Goal: Task Accomplishment & Management: Manage account settings

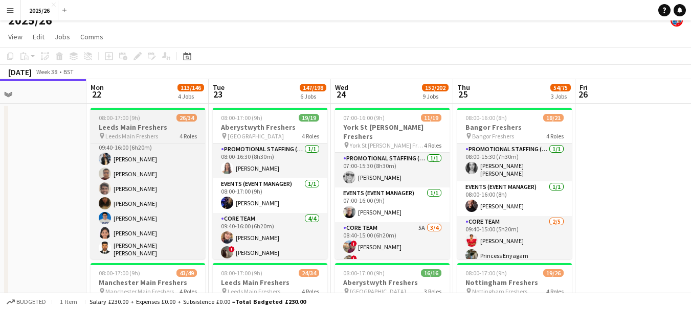
scroll to position [303, 0]
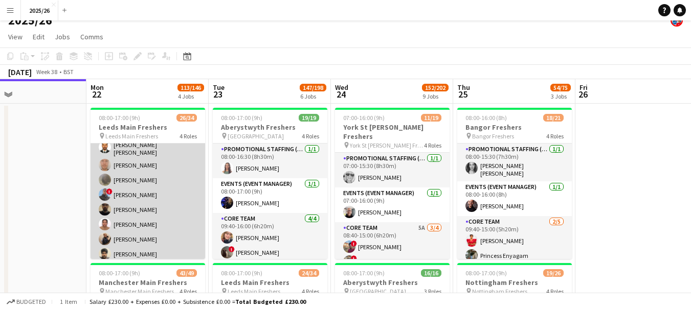
click at [163, 203] on app-card-role "Promotional Staffing (Brand Ambassadors) 6A 20/25 09:40-16:00 (6h20m) Mary Shir…" at bounding box center [147, 232] width 114 height 397
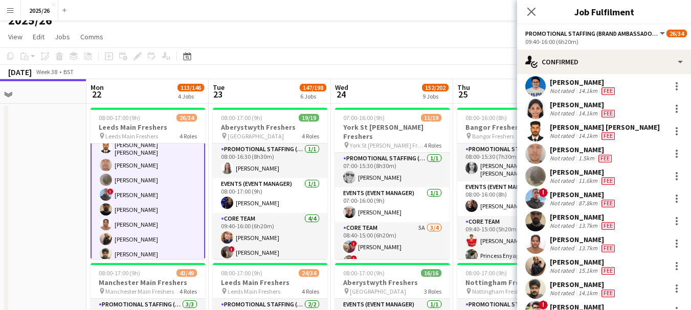
scroll to position [120, 0]
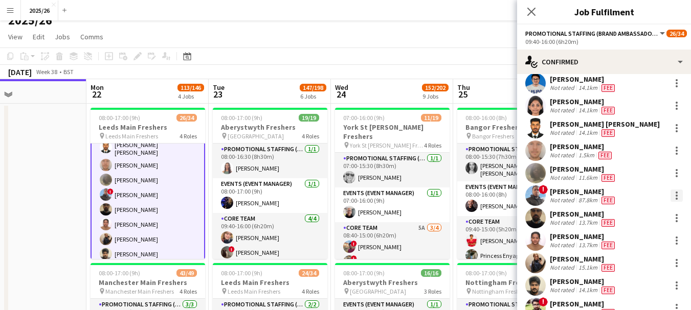
click at [400, 202] on div at bounding box center [676, 196] width 12 height 12
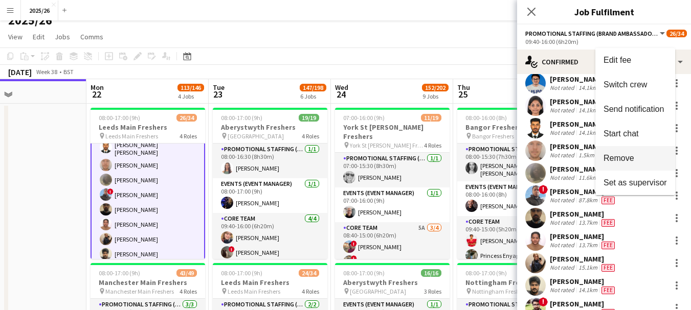
click at [400, 165] on button "Remove" at bounding box center [635, 158] width 80 height 25
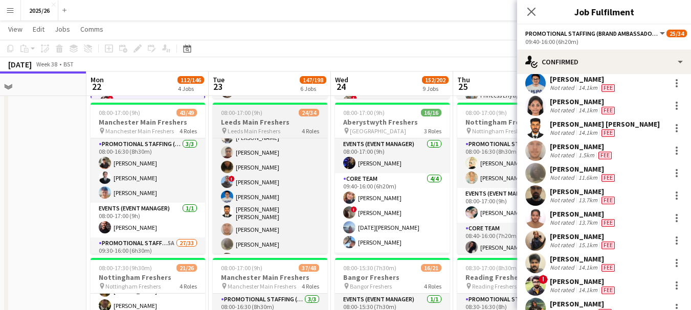
scroll to position [237, 0]
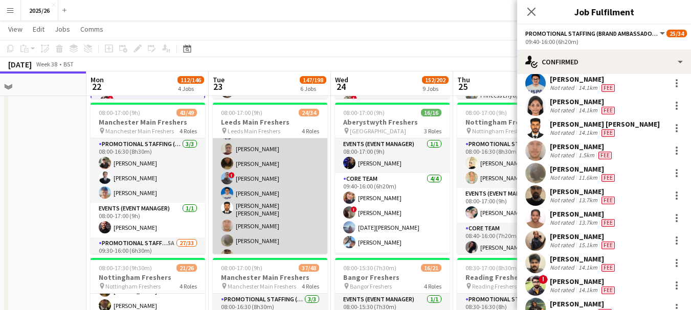
click at [293, 192] on app-card-role "Promotional Staffing (Brand Ambassadors) 10A 18/25 09:40-16:00 (6h20m) Mary Shi…" at bounding box center [270, 295] width 114 height 400
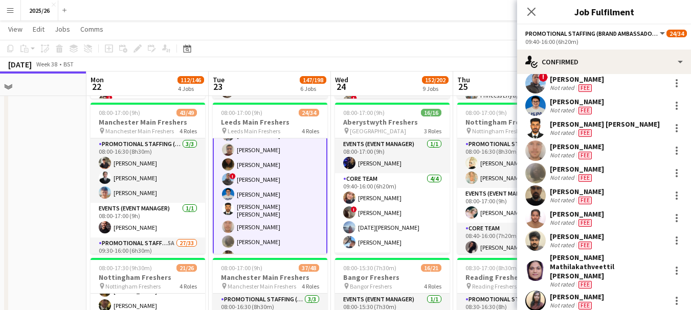
scroll to position [238, 0]
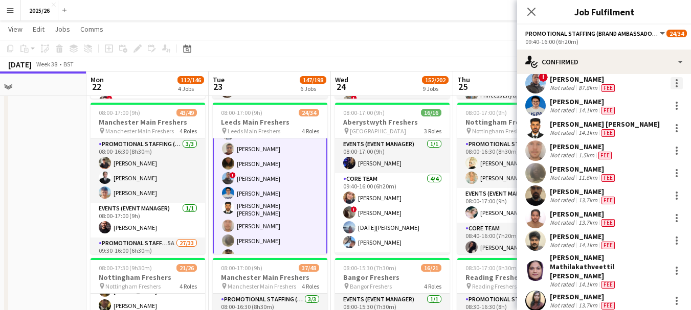
click at [400, 84] on div at bounding box center [676, 83] width 12 height 12
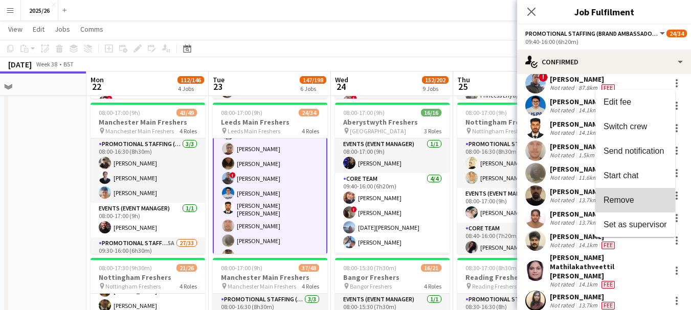
click at [400, 196] on span "Remove" at bounding box center [618, 200] width 31 height 9
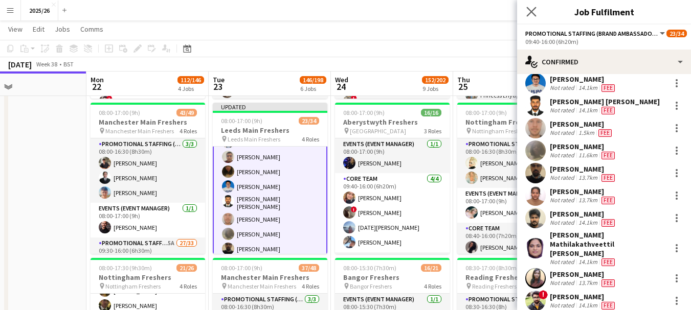
click at [400, 17] on app-icon "Close pop-in" at bounding box center [531, 12] width 15 height 15
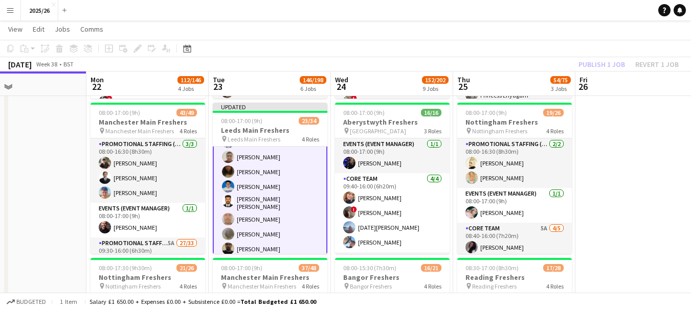
click at [400, 53] on app-toolbar "Copy Paste Paste Ctrl+V Paste with crew Ctrl+Shift+V Paste linked Job Delete Gr…" at bounding box center [345, 48] width 691 height 17
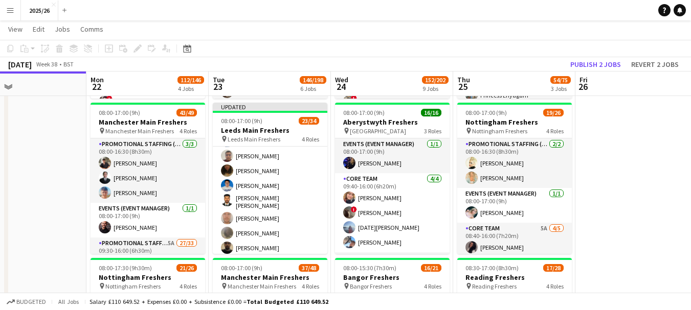
scroll to position [237, 0]
click at [400, 53] on app-toolbar "Copy Paste Paste Ctrl+V Paste with crew Ctrl+Shift+V Paste linked Job Delete Gr…" at bounding box center [345, 48] width 691 height 17
click at [400, 60] on button "Publish 2 jobs" at bounding box center [595, 64] width 59 height 13
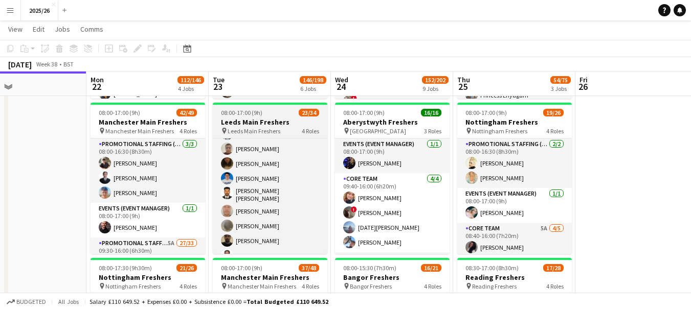
click at [267, 137] on app-job-card "08:00-17:00 (9h) 23/34 Leeds Main Freshers pin Leeds Main Freshers 4 Roles Prom…" at bounding box center [270, 178] width 114 height 151
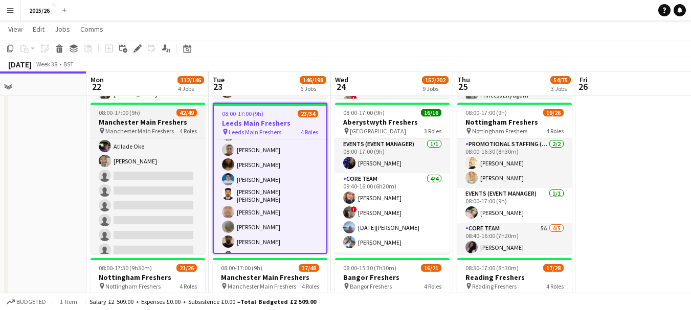
scroll to position [492, 0]
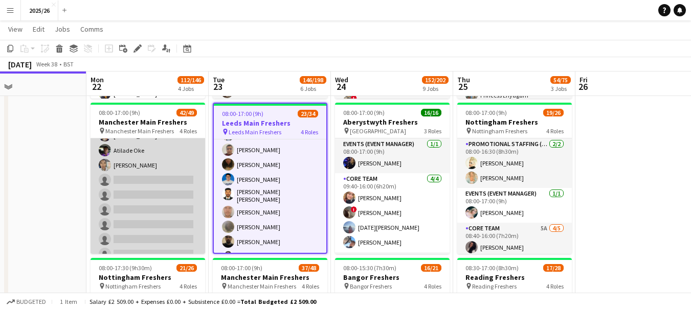
click at [130, 195] on app-card-role "Promotional Staffing (Brand Ambassadors) 5A 27/33 09:30-16:00 (6h30m) ! Daniel …" at bounding box center [147, 5] width 114 height 518
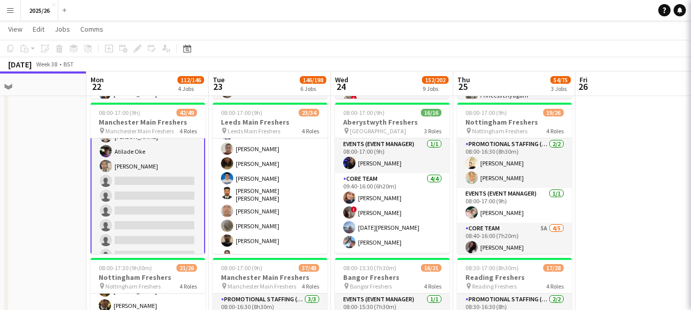
scroll to position [493, 0]
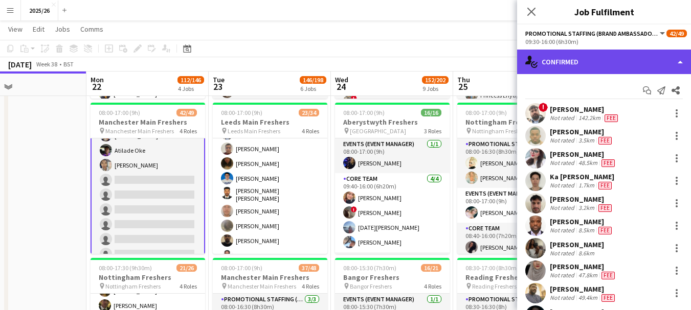
click at [400, 54] on div "single-neutral-actions-check-2 Confirmed" at bounding box center [604, 62] width 174 height 25
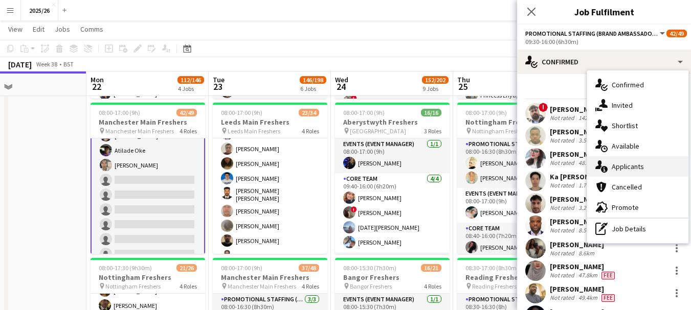
click at [400, 161] on div "single-neutral-actions-information Applicants" at bounding box center [637, 166] width 101 height 20
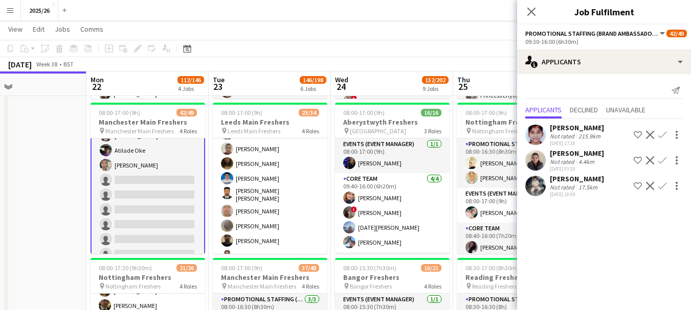
click at [400, 188] on app-icon "Confirm" at bounding box center [662, 186] width 8 height 8
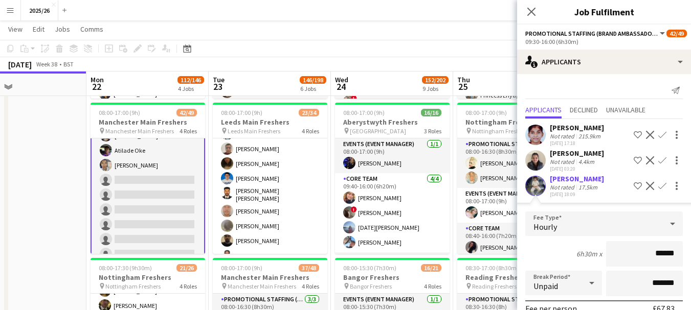
click at [400, 193] on div "20-09-2025 18:09" at bounding box center [576, 194] width 54 height 7
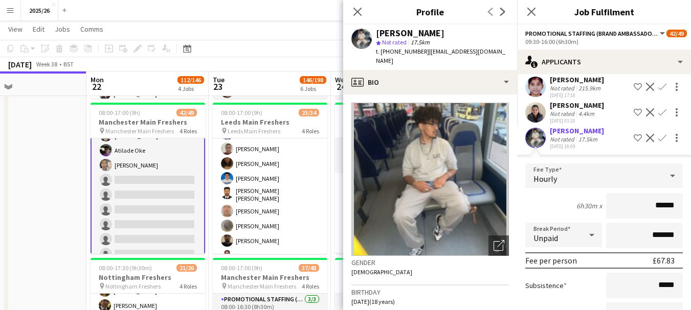
scroll to position [113, 0]
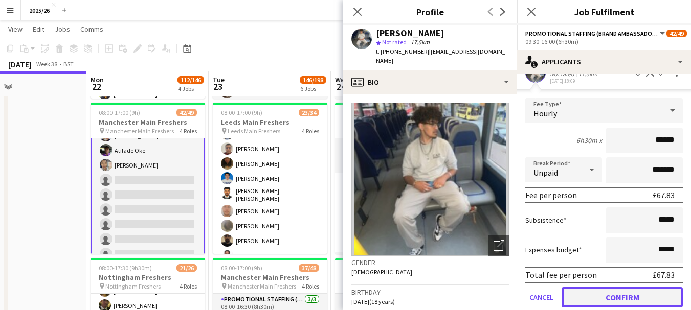
click at [400, 291] on button "Confirm" at bounding box center [621, 297] width 121 height 20
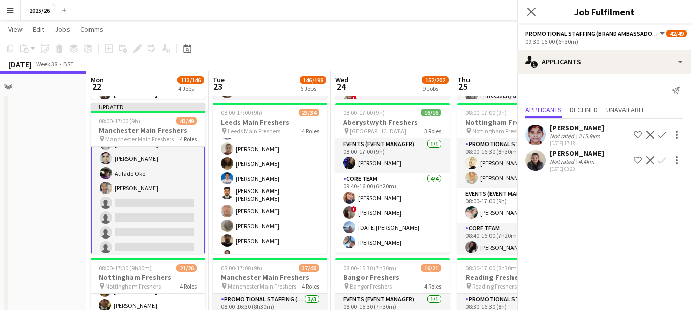
scroll to position [0, 0]
click at [400, 16] on icon "Close pop-in" at bounding box center [531, 12] width 10 height 10
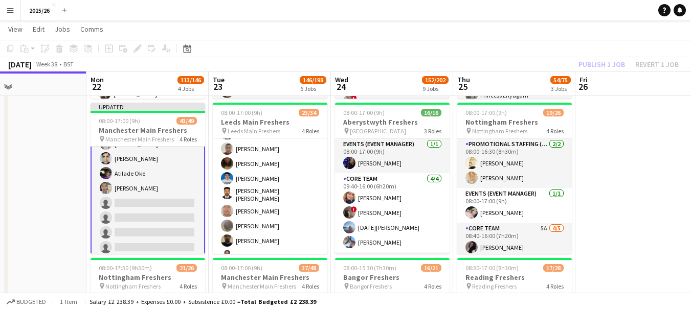
click at [400, 58] on div "Publish 1 job Revert 1 job" at bounding box center [628, 64] width 125 height 13
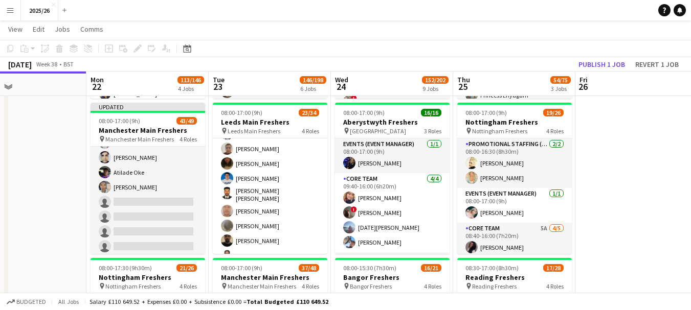
scroll to position [492, 0]
click at [400, 58] on button "Publish 1 job" at bounding box center [601, 64] width 55 height 13
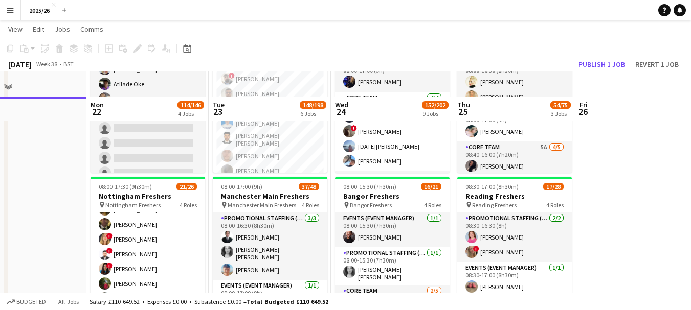
scroll to position [300, 0]
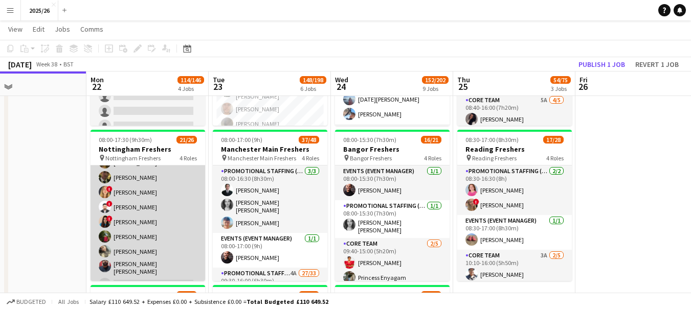
click at [176, 249] on app-card-role "Promotional Staffing (Brand Ambassadors) 4A 14/18 09:40-17:00 (7h20m) Olanrewaj…" at bounding box center [147, 192] width 114 height 293
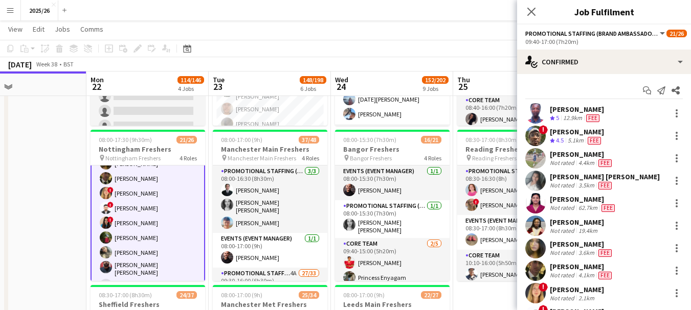
scroll to position [302, 0]
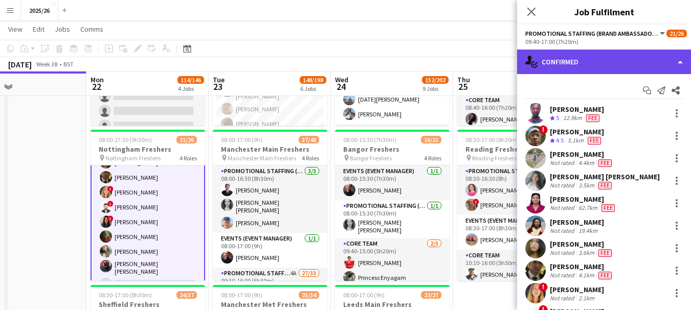
click at [400, 67] on div "single-neutral-actions-check-2 Confirmed" at bounding box center [604, 62] width 174 height 25
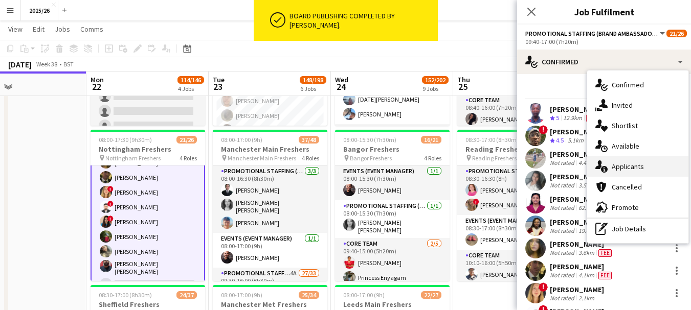
click at [400, 161] on div "single-neutral-actions-information Applicants" at bounding box center [637, 166] width 101 height 20
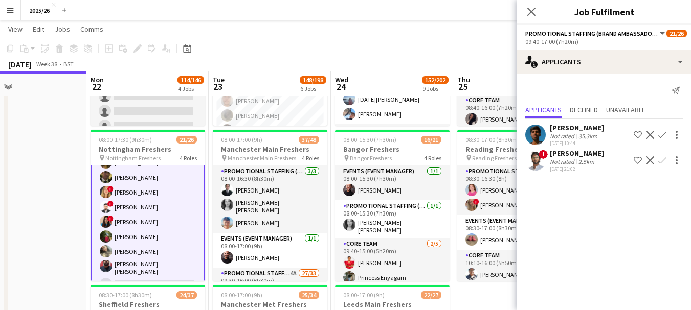
click at [400, 156] on div "Ritikesh Paurus" at bounding box center [576, 153] width 54 height 9
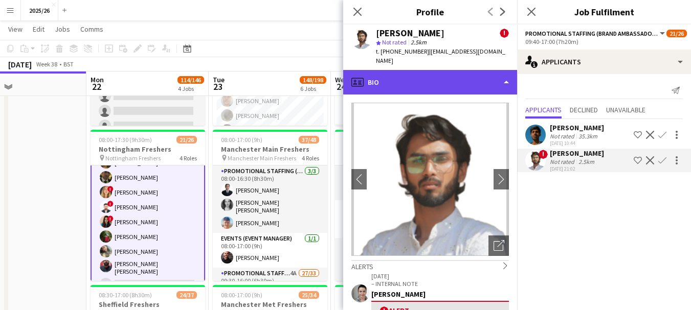
click at [400, 78] on div "profile Bio" at bounding box center [430, 82] width 174 height 25
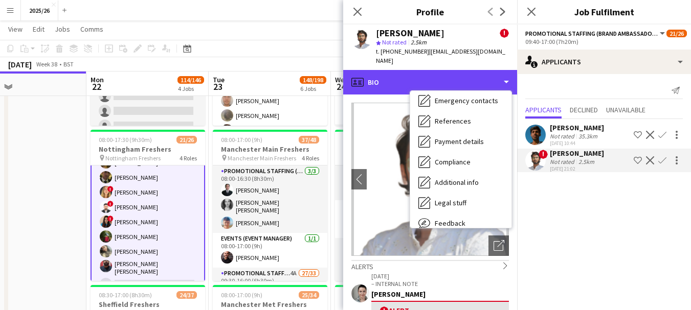
scroll to position [117, 0]
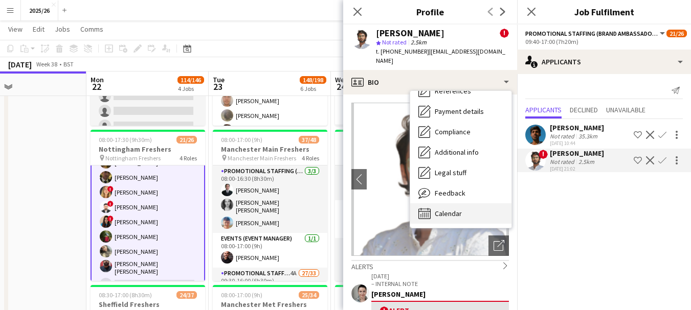
click at [400, 209] on span "Calendar" at bounding box center [447, 213] width 27 height 9
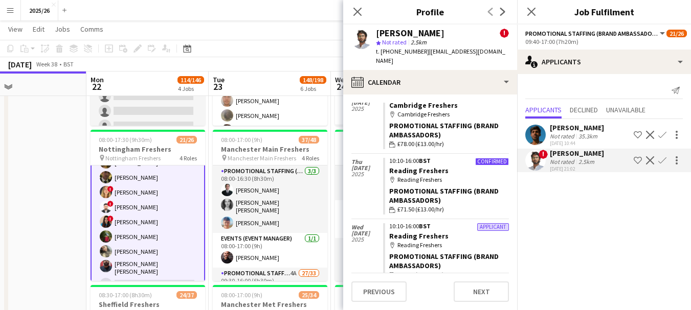
scroll to position [266, 0]
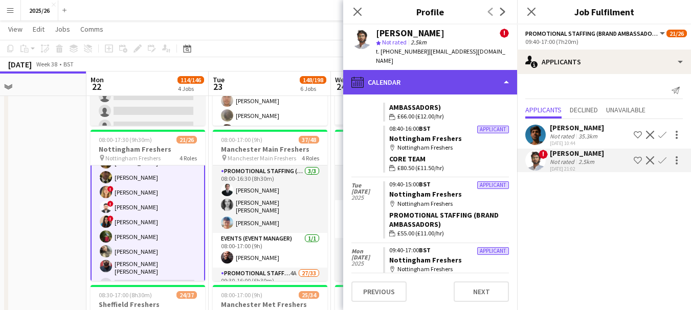
click at [400, 73] on div "calendar-full Calendar" at bounding box center [430, 82] width 174 height 25
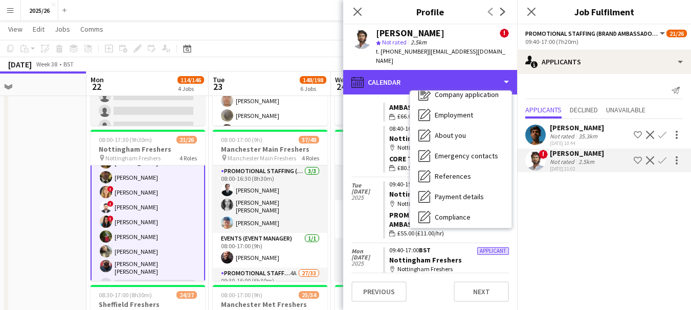
scroll to position [0, 0]
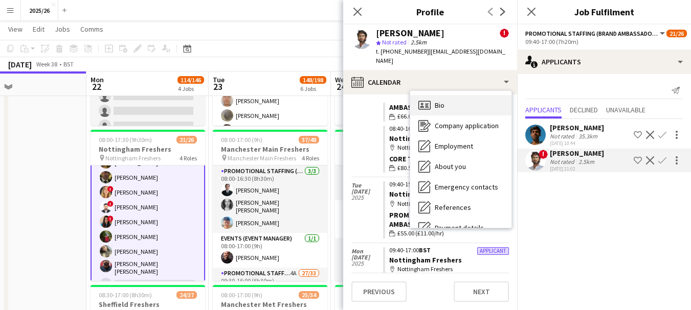
click at [400, 95] on div "Bio Bio" at bounding box center [460, 105] width 101 height 20
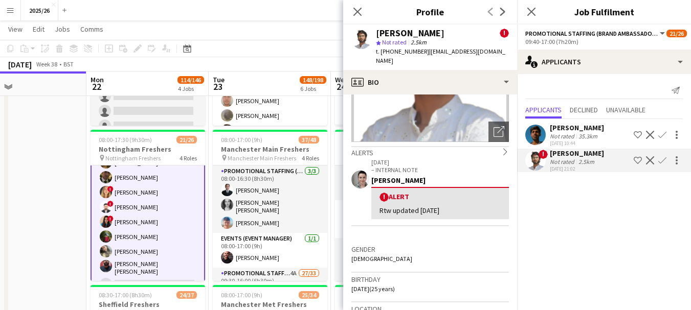
scroll to position [121, 0]
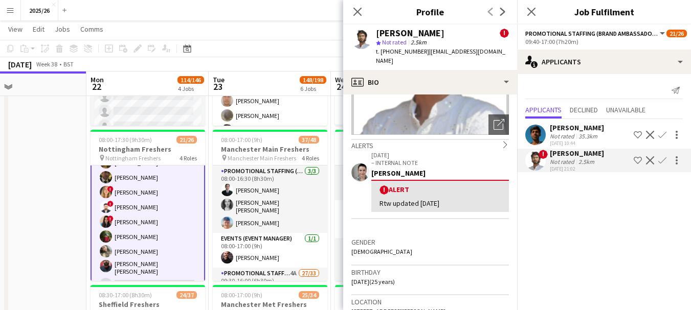
click at [400, 158] on app-icon "Confirm" at bounding box center [662, 160] width 8 height 8
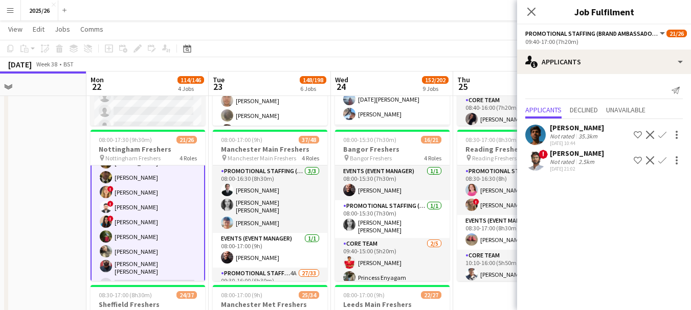
click at [400, 158] on app-icon "Confirm" at bounding box center [662, 160] width 8 height 8
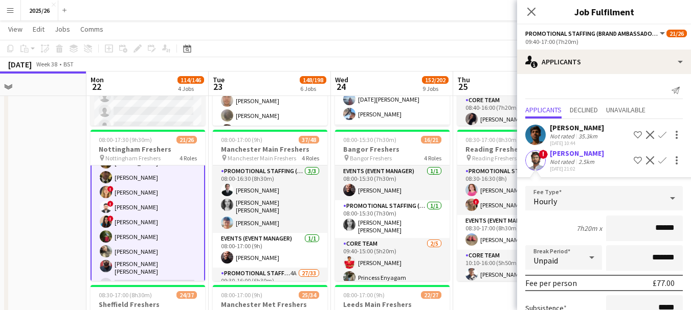
click at [400, 154] on div "Ritikesh Paurus" at bounding box center [576, 153] width 54 height 9
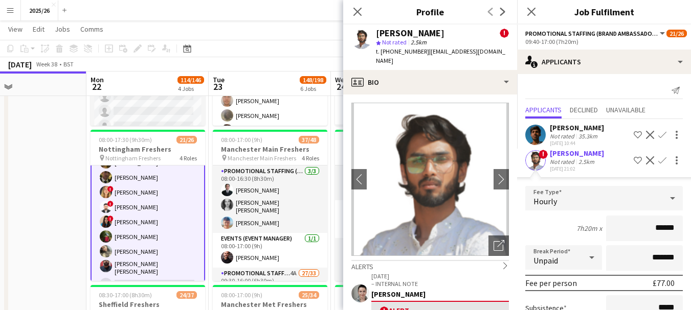
click at [400, 154] on div "Ritikesh Paurus" at bounding box center [576, 153] width 54 height 9
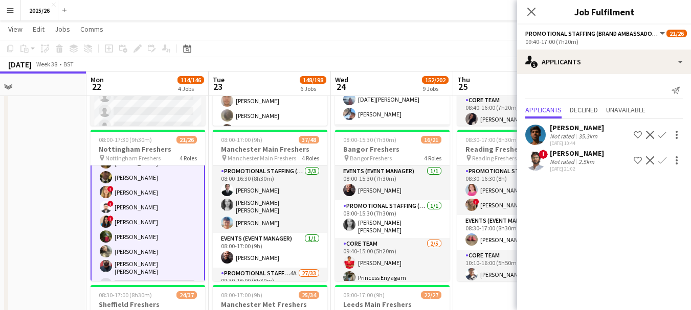
click at [400, 165] on div "! Ritikesh Paurus Not rated 2.5km 20-09-2025 21:02 Shortlist crew Decline Confi…" at bounding box center [604, 161] width 174 height 24
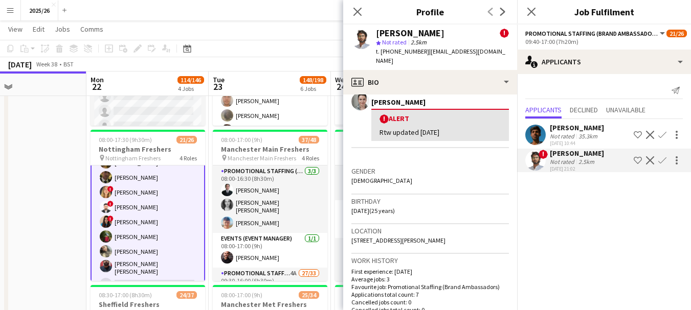
scroll to position [199, 0]
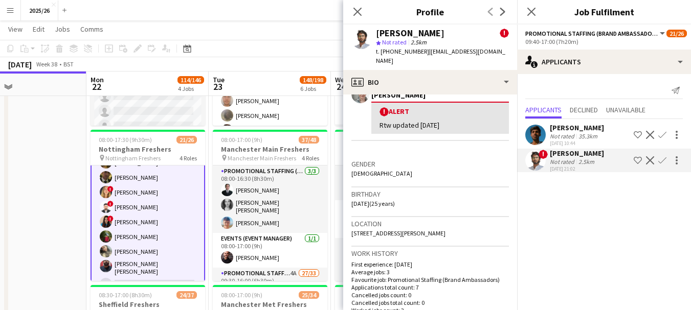
click at [400, 162] on app-icon "Confirm" at bounding box center [662, 160] width 8 height 8
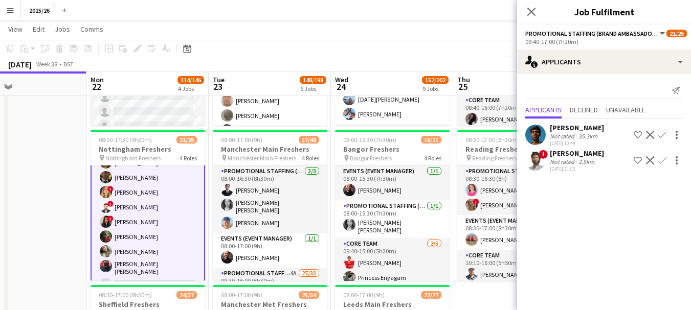
click at [400, 162] on app-icon "Confirm" at bounding box center [662, 160] width 8 height 8
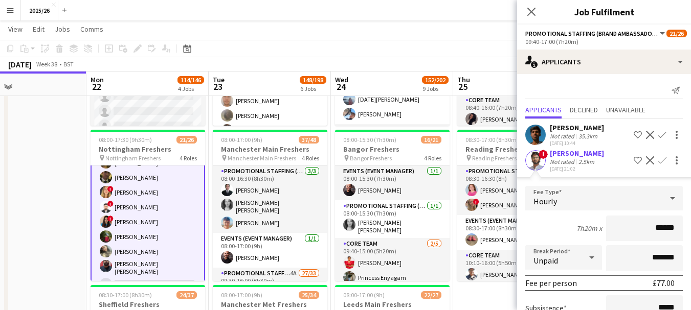
click at [400, 230] on input "******" at bounding box center [644, 229] width 77 height 26
type input "******"
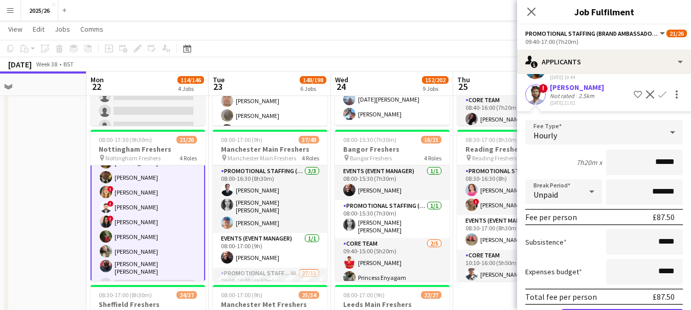
scroll to position [104, 0]
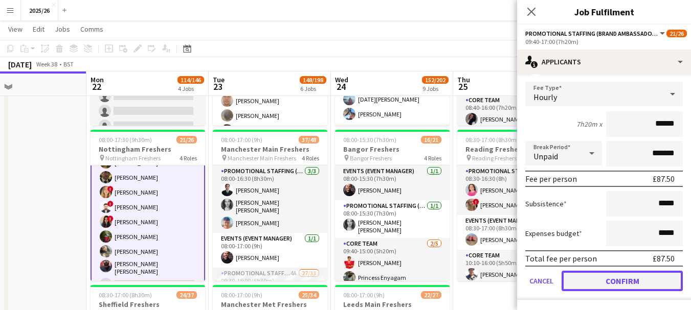
click at [400, 276] on button "Confirm" at bounding box center [621, 281] width 121 height 20
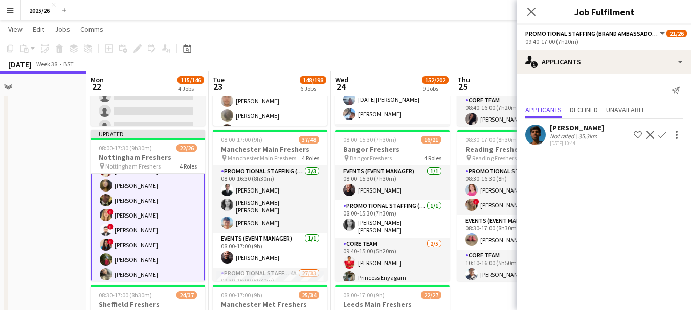
scroll to position [0, 0]
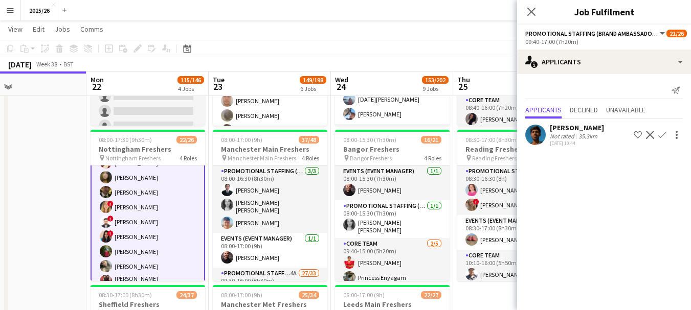
click at [400, 138] on app-user-avatar at bounding box center [535, 135] width 20 height 20
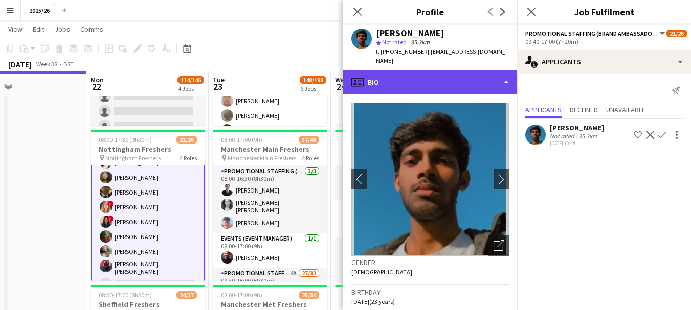
click at [400, 74] on div "profile Bio" at bounding box center [430, 82] width 174 height 25
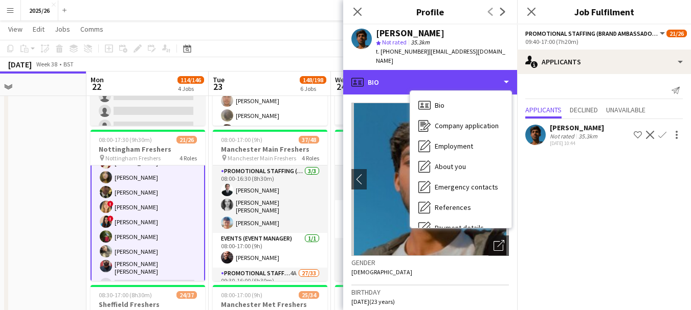
scroll to position [117, 0]
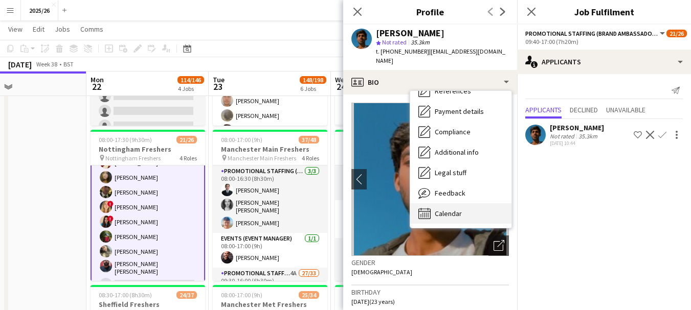
click at [400, 213] on div "Calendar Calendar" at bounding box center [460, 213] width 101 height 20
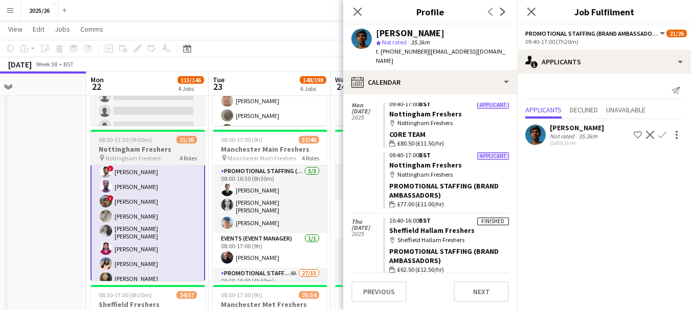
scroll to position [134, 0]
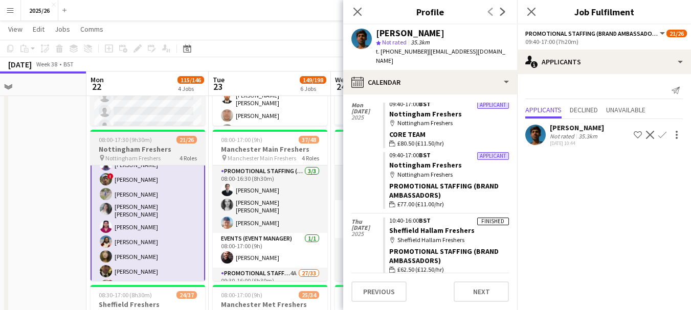
click at [162, 231] on app-card-role "Promotional Staffing (Brand Ambassadors) 3A 14/18 09:40-17:00 (7h20m) ! Ritikes…" at bounding box center [147, 271] width 114 height 295
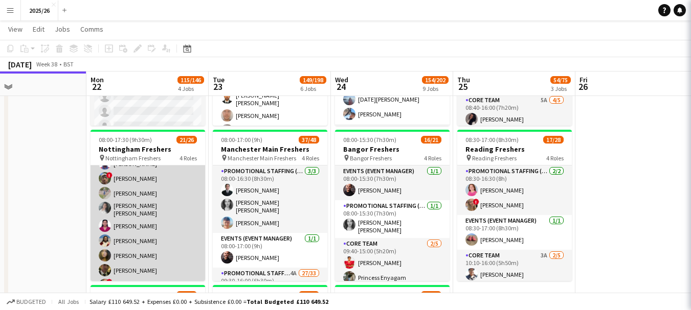
scroll to position [224, 0]
click at [125, 193] on app-card-role "Promotional Staffing (Brand Ambassadors) 3A 14/18 09:40-17:00 (7h20m) ! Ritikes…" at bounding box center [147, 269] width 114 height 293
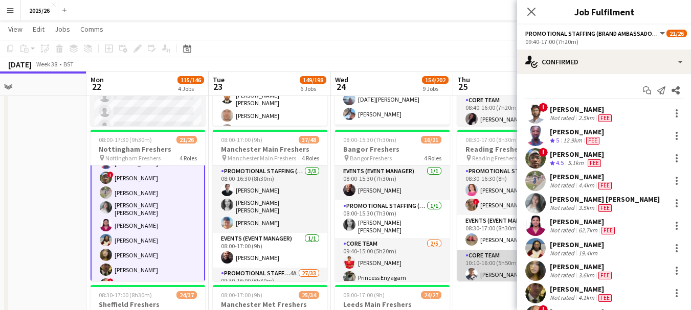
scroll to position [225, 0]
click at [400, 216] on div "Dharani Sridhara Not rated 62.7km Fee" at bounding box center [604, 226] width 174 height 20
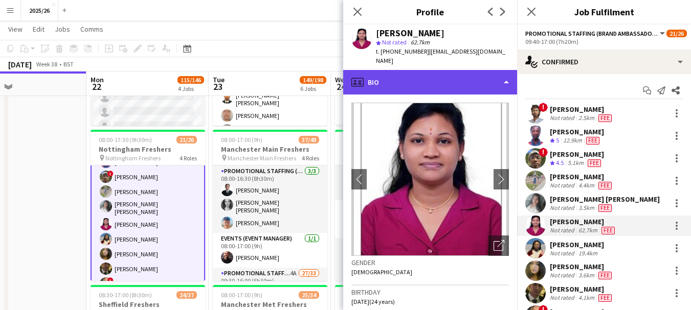
click at [400, 83] on div "profile Bio" at bounding box center [430, 82] width 174 height 25
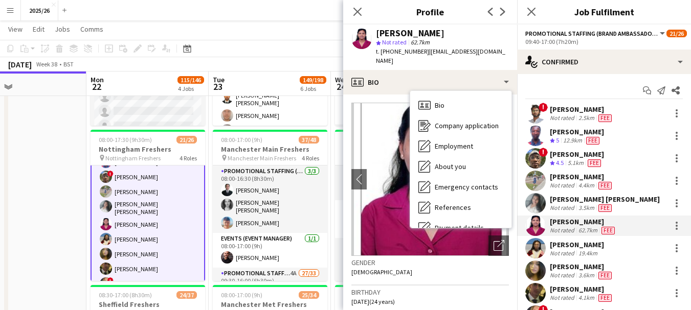
drag, startPoint x: 505, startPoint y: 185, endPoint x: 507, endPoint y: 195, distance: 10.3
click at [400, 195] on div "Bio Bio Company application Company application Employment Employment About you…" at bounding box center [460, 159] width 101 height 137
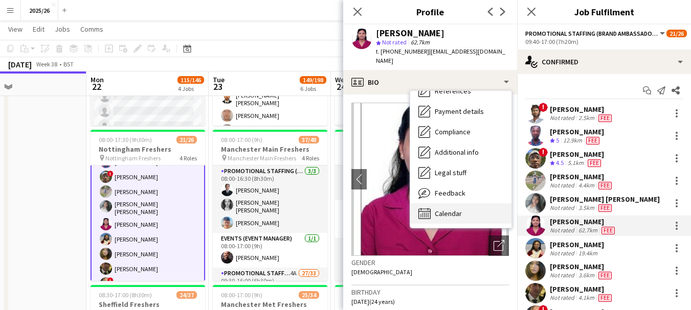
click at [400, 203] on div "Calendar Calendar" at bounding box center [460, 213] width 101 height 20
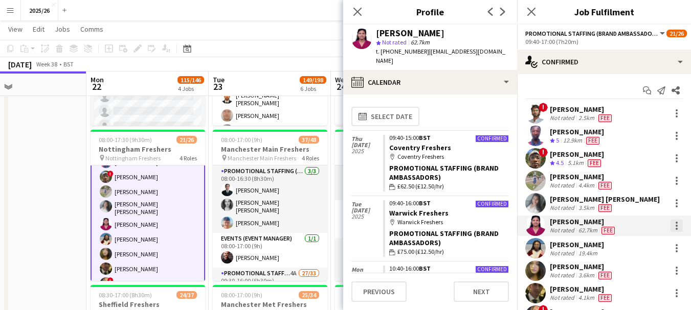
click at [400, 228] on div at bounding box center [676, 229] width 2 height 2
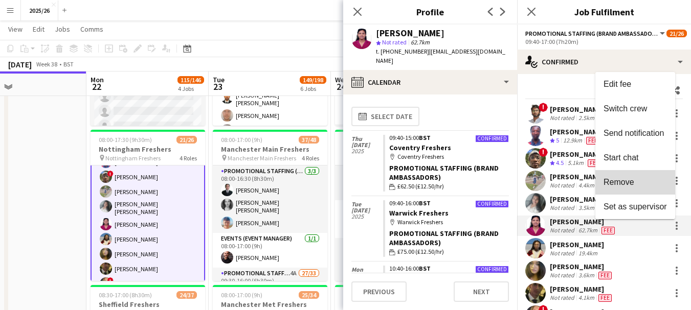
click at [400, 175] on button "Remove" at bounding box center [635, 182] width 80 height 25
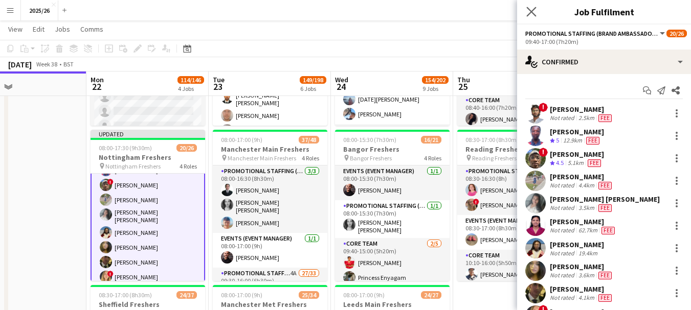
click at [400, 10] on icon "Close pop-in" at bounding box center [531, 12] width 10 height 10
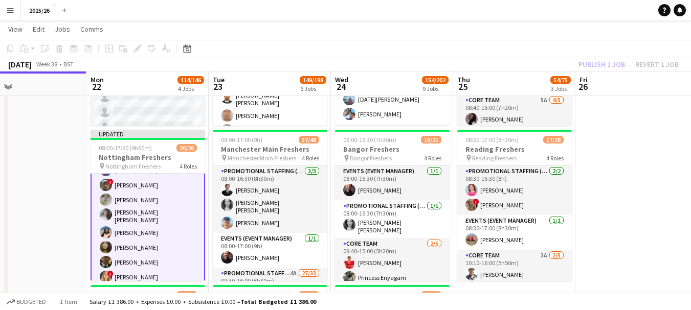
click at [400, 65] on div "Publish 1 job Revert 1 job" at bounding box center [628, 64] width 125 height 13
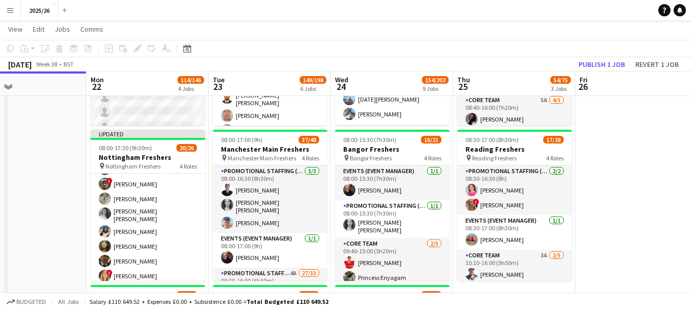
scroll to position [224, 0]
click at [400, 65] on button "Publish 1 job" at bounding box center [601, 64] width 55 height 13
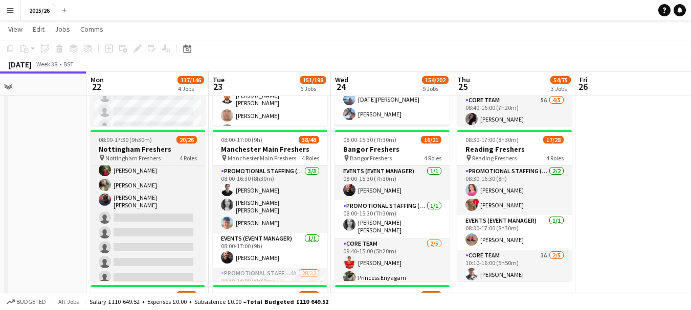
scroll to position [308, 0]
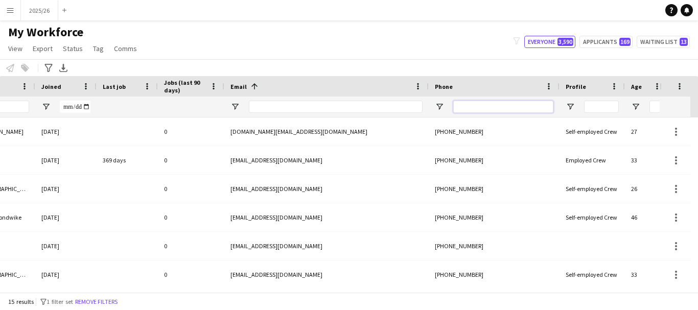
click at [475, 102] on input "Phone Filter Input" at bounding box center [503, 107] width 100 height 12
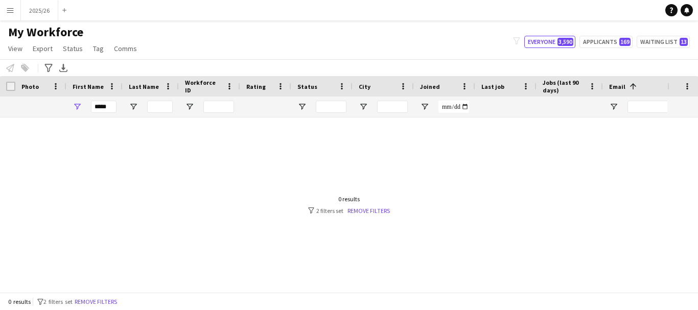
type input "******"
drag, startPoint x: 116, startPoint y: 108, endPoint x: 2, endPoint y: 110, distance: 113.5
click at [0, 110] on div at bounding box center [554, 107] width 1108 height 20
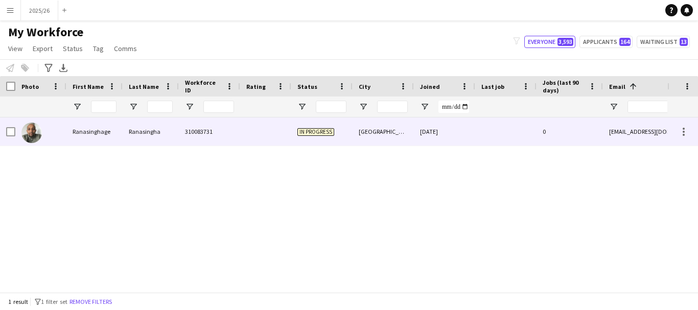
click at [159, 138] on div "Ranasingha" at bounding box center [151, 132] width 56 height 28
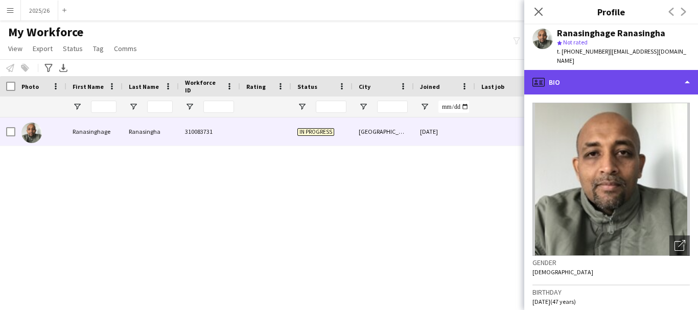
click at [573, 71] on div "profile Bio" at bounding box center [611, 82] width 174 height 25
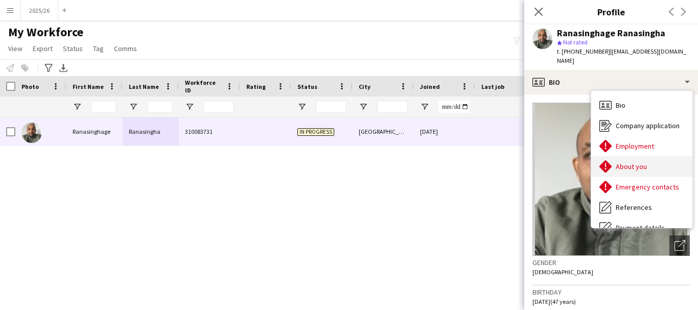
click at [640, 157] on div "About you About you" at bounding box center [641, 166] width 101 height 20
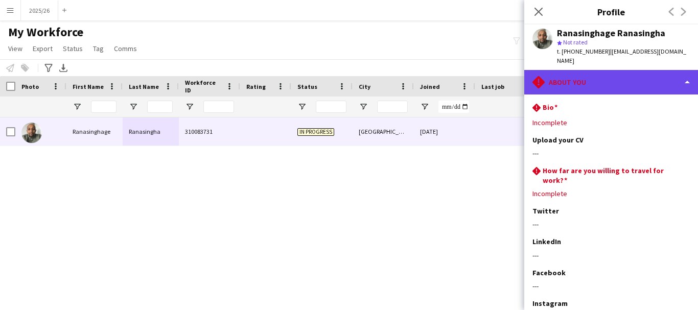
click at [627, 81] on div "rhombus-alert About you" at bounding box center [611, 82] width 174 height 25
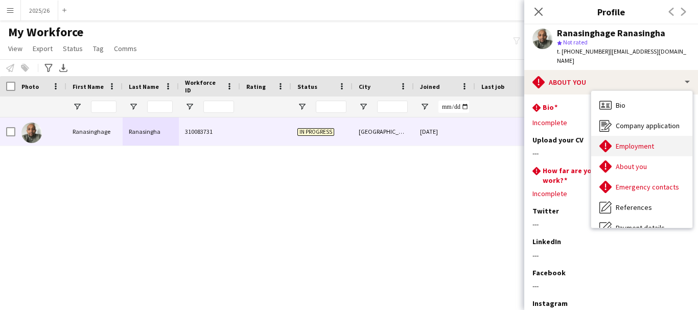
click at [666, 139] on div "Employment Employment" at bounding box center [641, 146] width 101 height 20
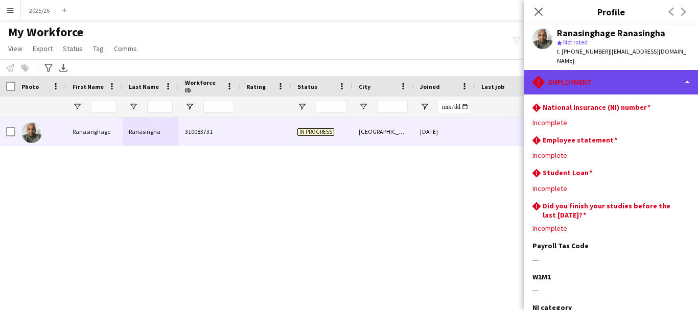
click at [658, 73] on div "rhombus-alert Employment" at bounding box center [611, 82] width 174 height 25
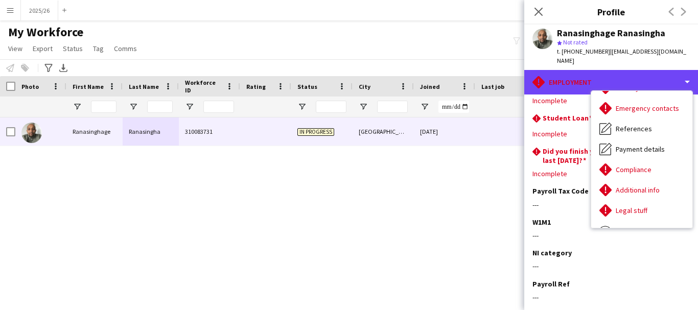
scroll to position [117, 0]
